Goal: Information Seeking & Learning: Learn about a topic

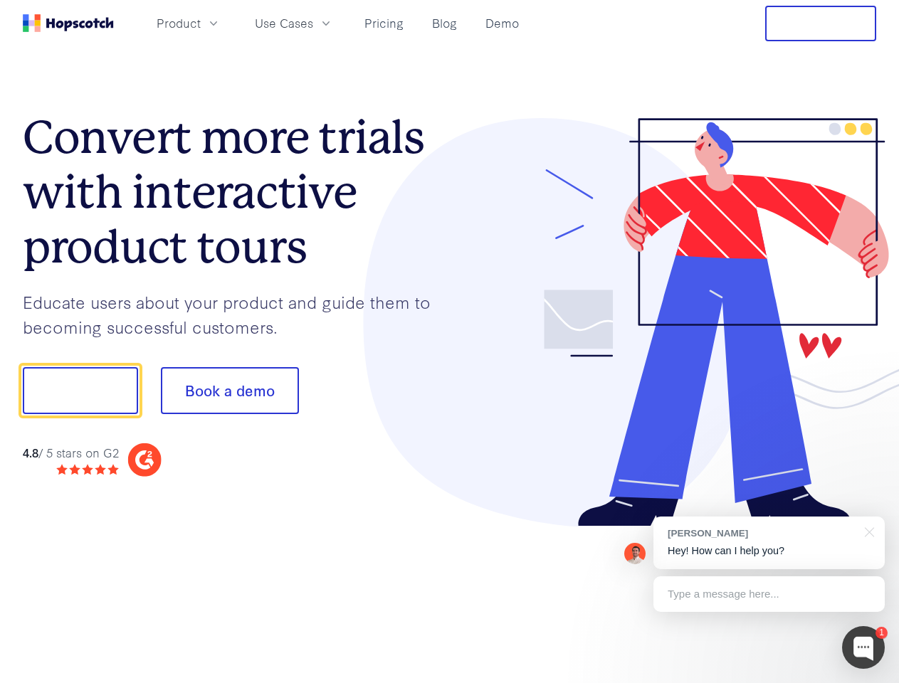
click at [450, 342] on div at bounding box center [663, 322] width 427 height 409
click at [201, 23] on span "Product" at bounding box center [179, 23] width 44 height 18
click at [313, 23] on span "Use Cases" at bounding box center [284, 23] width 58 height 18
click at [821, 23] on button "Free Trial" at bounding box center [820, 24] width 111 height 36
click at [80, 391] on button "Show me!" at bounding box center [80, 390] width 115 height 47
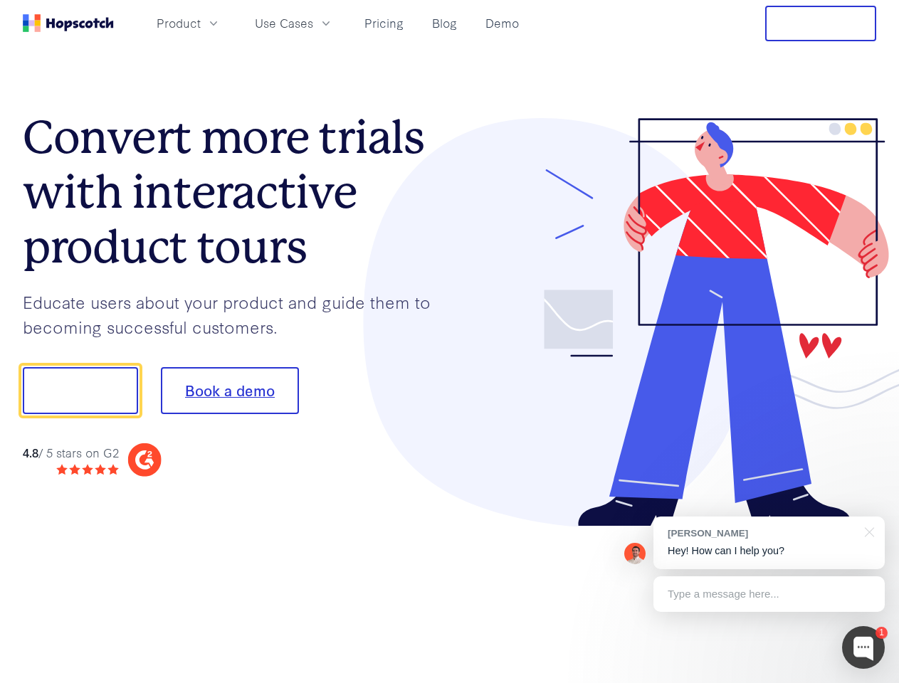
click at [229, 391] on button "Book a demo" at bounding box center [230, 390] width 138 height 47
click at [863, 648] on div at bounding box center [863, 647] width 43 height 43
click at [769, 543] on div "[PERSON_NAME] Hey! How can I help you?" at bounding box center [768, 543] width 231 height 53
click at [867, 531] on div at bounding box center [751, 389] width 267 height 475
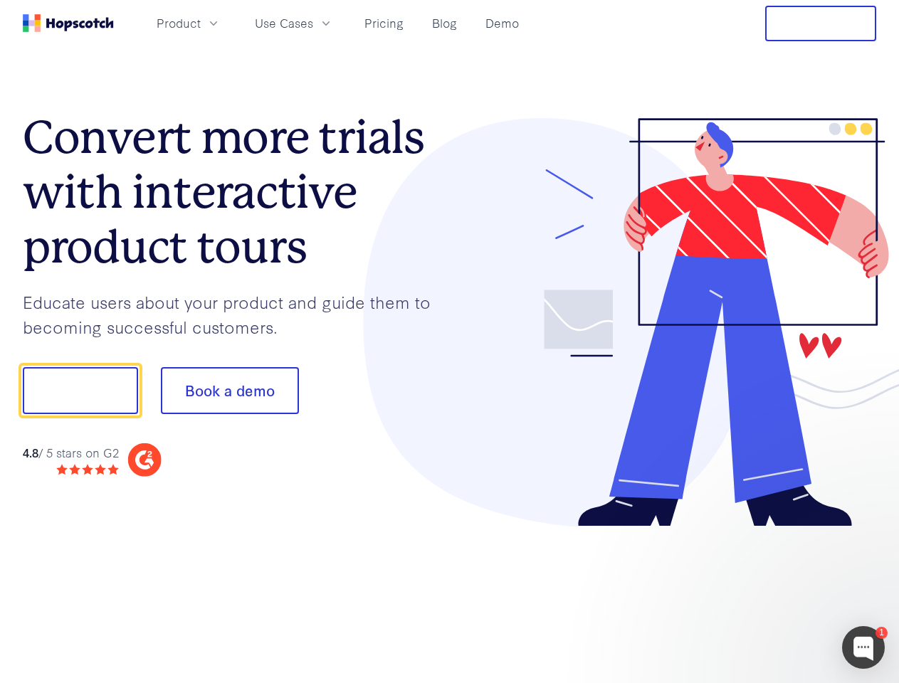
click at [769, 594] on div at bounding box center [751, 484] width 267 height 284
